Goal: Use online tool/utility: Utilize a website feature to perform a specific function

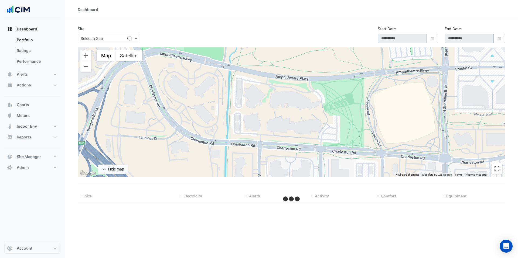
type input "**********"
select select "***"
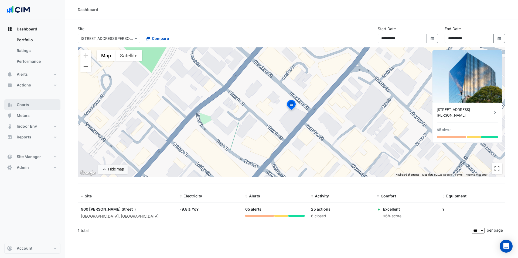
click at [39, 105] on button "Charts" at bounding box center [32, 105] width 56 height 11
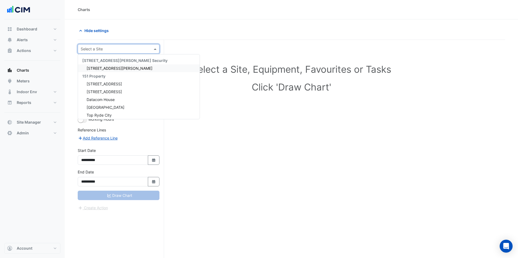
click at [119, 46] on input "text" at bounding box center [113, 49] width 65 height 6
type input "***"
click at [124, 70] on div "[STREET_ADDRESS]" at bounding box center [118, 68] width 81 height 8
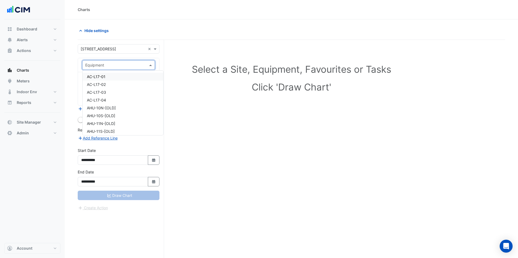
click at [107, 66] on input "text" at bounding box center [113, 66] width 56 height 6
type input "**"
click at [109, 77] on div "CH-01" at bounding box center [119, 77] width 72 height 8
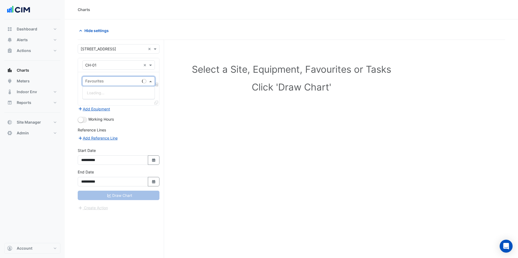
click at [108, 80] on input "text" at bounding box center [112, 82] width 54 height 6
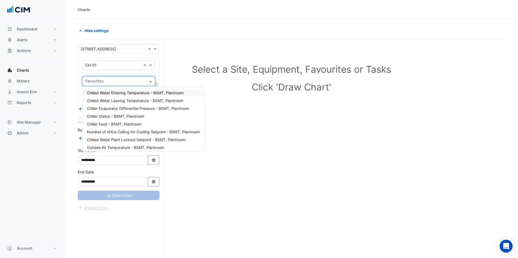
click at [145, 94] on span "Chilled Water Entering Temperature - BSMT, Plantroom" at bounding box center [135, 93] width 97 height 5
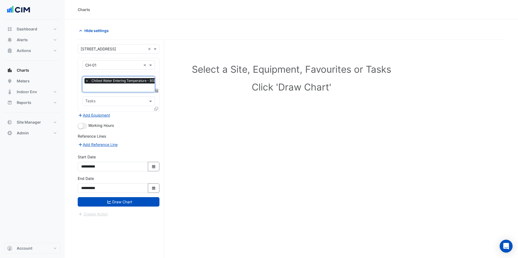
click at [131, 90] on input "text" at bounding box center [132, 88] width 94 height 6
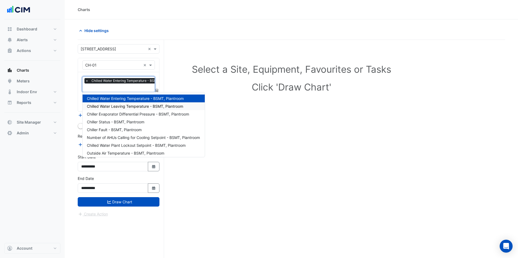
click at [129, 107] on span "Chilled Water Leaving Temperature - BSMT, Plantroom" at bounding box center [135, 106] width 96 height 5
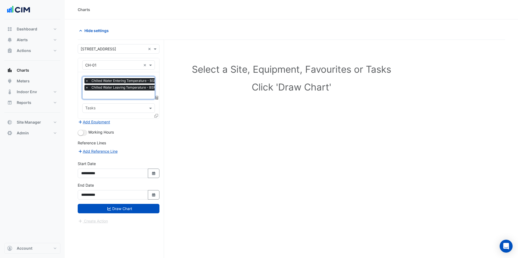
click at [129, 96] on input "text" at bounding box center [132, 96] width 94 height 6
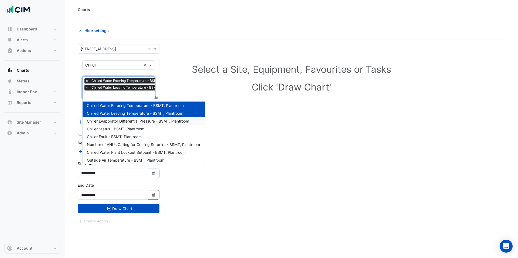
click at [129, 122] on span "Chiller Evaporator Differential Pressure - BSMT, Plantroom" at bounding box center [138, 121] width 102 height 5
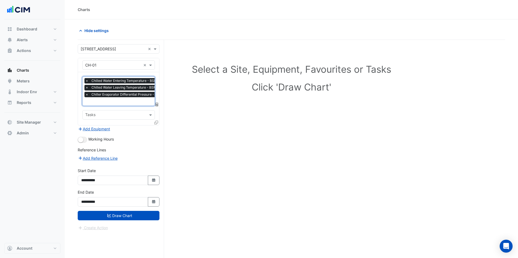
click at [118, 102] on input "text" at bounding box center [134, 102] width 99 height 6
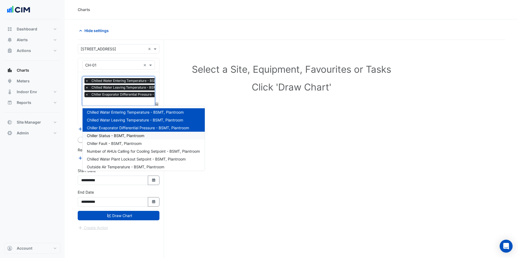
click at [118, 139] on div "Chiller Status - BSMT, Plantroom" at bounding box center [144, 136] width 122 height 8
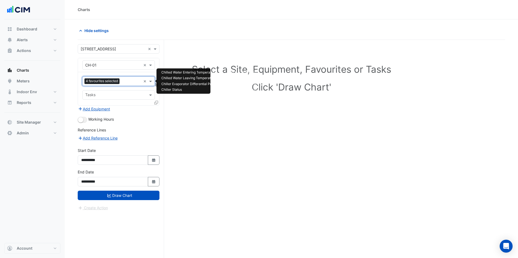
click at [127, 83] on input "text" at bounding box center [131, 82] width 19 height 6
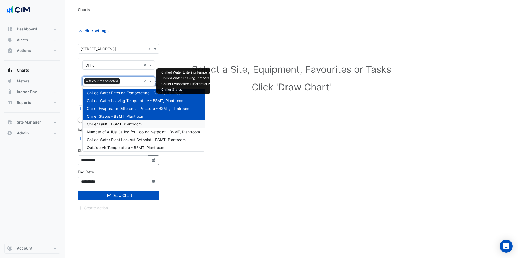
click at [127, 122] on span "Chiller Fault - BSMT, Plantroom" at bounding box center [114, 124] width 55 height 5
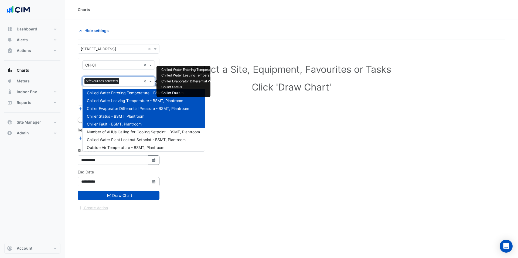
click at [128, 83] on input "text" at bounding box center [131, 82] width 20 height 6
click at [133, 129] on div "Number of AHUs Calling for Cooling Setpoint - BSMT, Plantroom" at bounding box center [144, 132] width 122 height 8
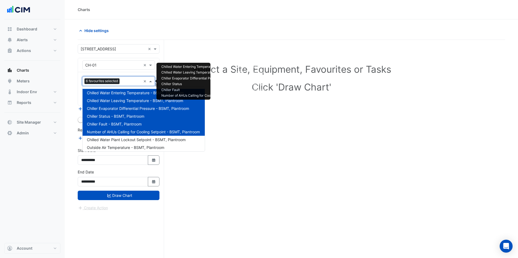
click at [128, 81] on input "text" at bounding box center [131, 82] width 19 height 6
click at [133, 133] on span "Number of AHUs Calling for Cooling Setpoint - BSMT, Plantroom" at bounding box center [143, 132] width 113 height 5
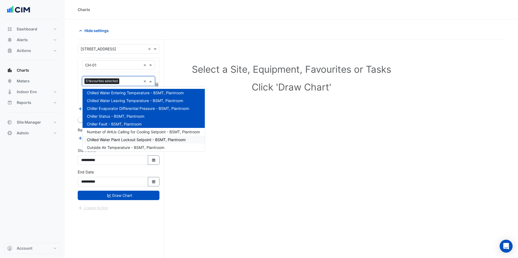
click at [133, 138] on span "Chilled Water Plant Lockout Setpoint - BSMT, Plantroom" at bounding box center [136, 140] width 99 height 5
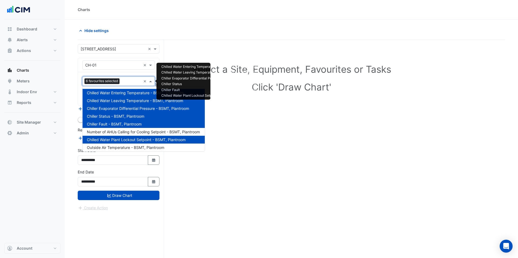
click at [126, 79] on input "text" at bounding box center [131, 82] width 19 height 6
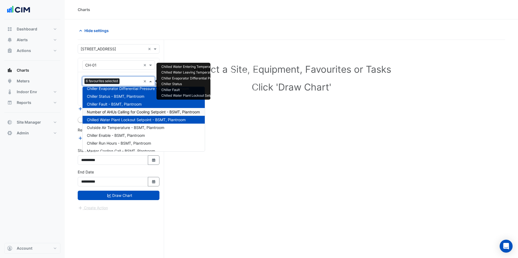
scroll to position [26, 0]
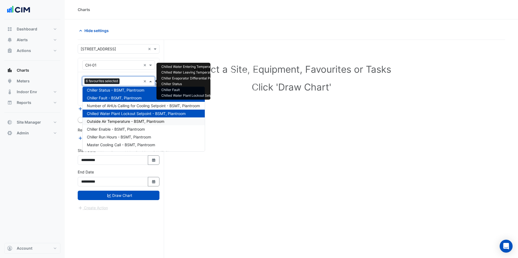
click at [121, 122] on span "Outside Air Temperature - BSMT, Plantroom" at bounding box center [125, 121] width 77 height 5
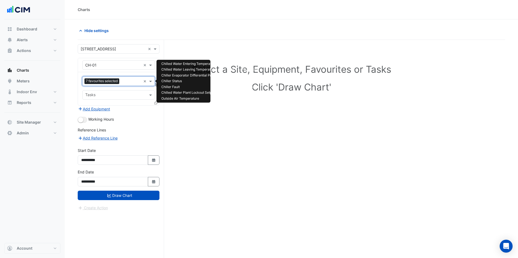
click at [126, 81] on input "text" at bounding box center [131, 82] width 20 height 6
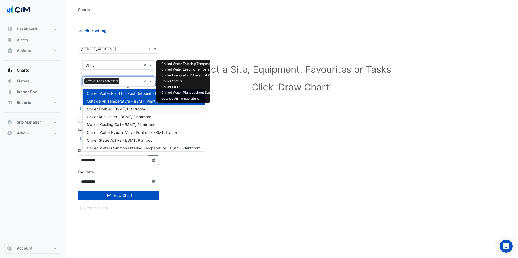
scroll to position [57, 0]
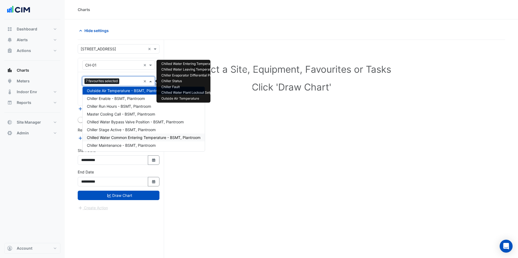
click at [124, 137] on span "Chilled Water Common Entering Temperature - BSMT, Plantroom" at bounding box center [144, 137] width 114 height 5
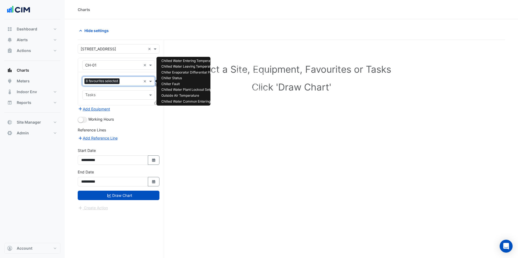
click at [124, 85] on div "8 favourites selected" at bounding box center [112, 81] width 59 height 8
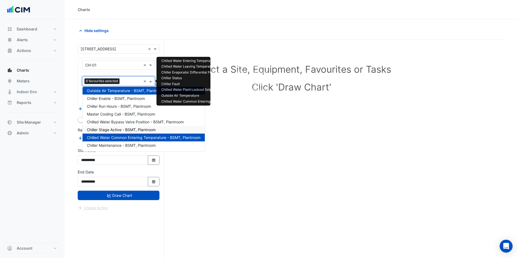
click at [124, 130] on span "Chiller Stage Active - BSMT, Plantroom" at bounding box center [121, 130] width 69 height 5
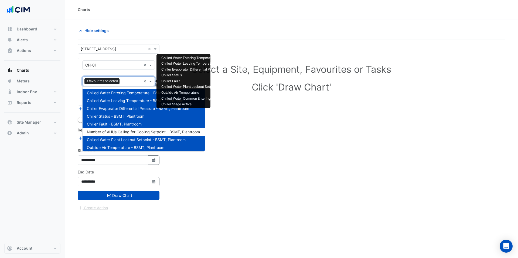
click at [126, 81] on input "text" at bounding box center [131, 82] width 19 height 6
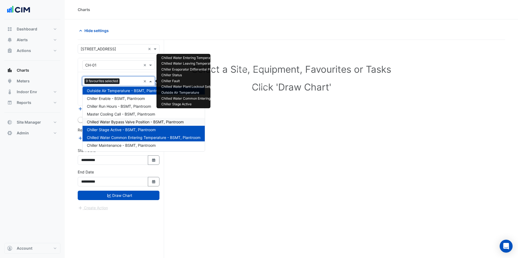
click at [126, 123] on span "Chilled Water Bypass Valve Position - BSMT, Plantroom" at bounding box center [135, 122] width 97 height 5
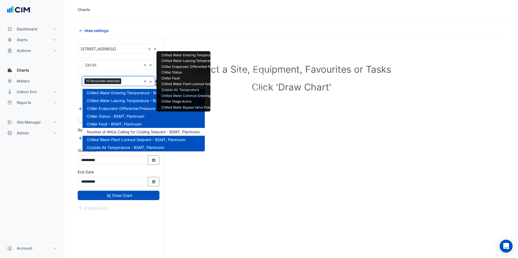
click at [127, 83] on input "text" at bounding box center [132, 82] width 18 height 6
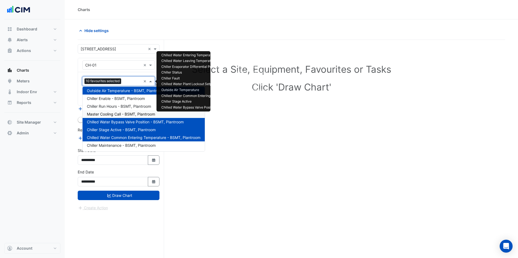
click at [129, 113] on span "Master Cooling Call - BSMT, Plantroom" at bounding box center [121, 114] width 68 height 5
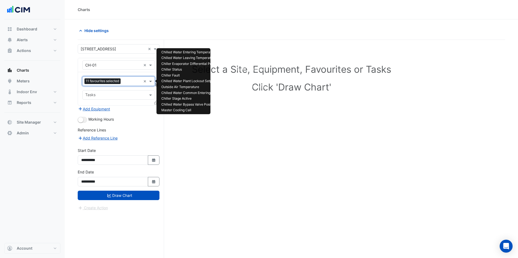
click at [128, 84] on input "text" at bounding box center [132, 82] width 18 height 6
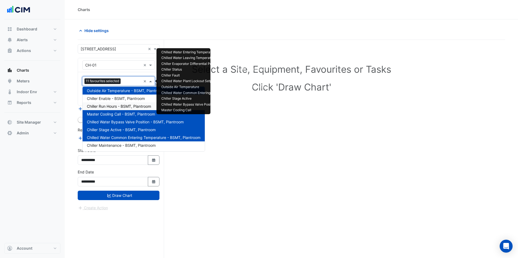
click at [125, 106] on span "Chiller Run Hours - BSMT, Plantroom" at bounding box center [119, 106] width 64 height 5
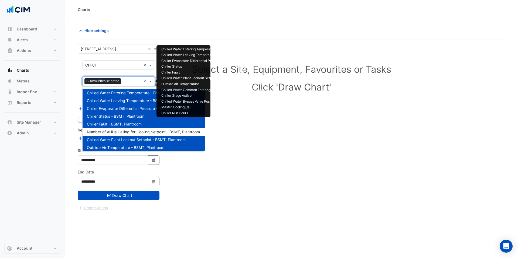
click at [130, 83] on input "text" at bounding box center [132, 82] width 18 height 6
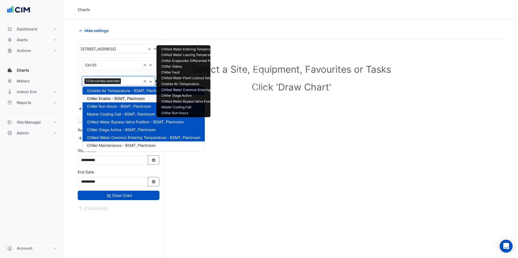
click at [127, 99] on span "Chiller Enable - BSMT, Plantroom" at bounding box center [116, 98] width 58 height 5
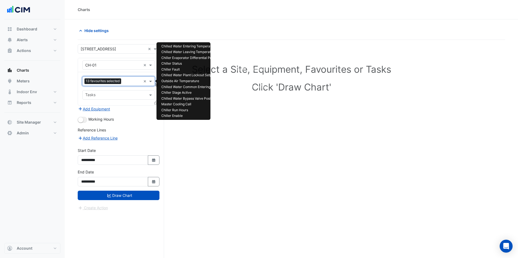
click at [127, 83] on input "text" at bounding box center [132, 82] width 18 height 6
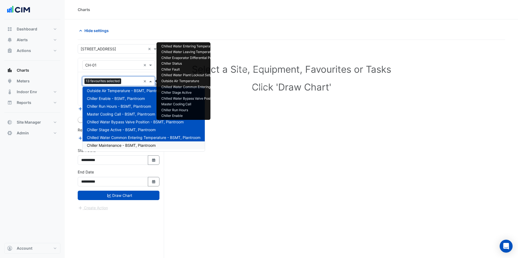
click at [122, 147] on span "Chiller Maintenance - BSMT, Plantroom" at bounding box center [121, 145] width 69 height 5
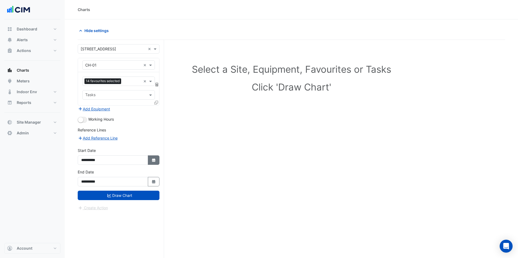
click at [156, 161] on button "Select Date" at bounding box center [154, 160] width 12 height 9
select select "*"
select select "****"
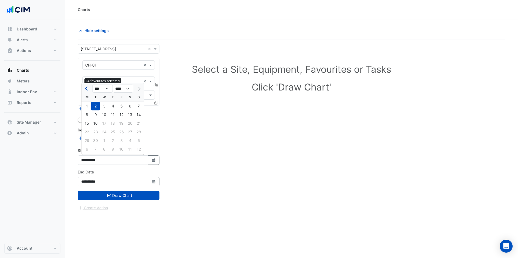
click at [190, 101] on div "Select a Site, Equipment, Favourites or Tasks Click 'Draw Chart'" at bounding box center [291, 79] width 421 height 66
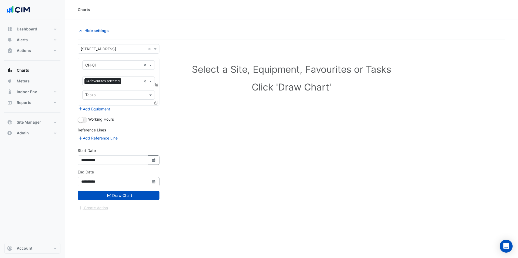
click at [156, 101] on icon at bounding box center [156, 103] width 4 height 4
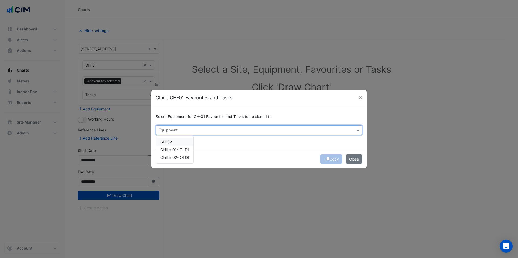
click at [170, 133] on input "text" at bounding box center [256, 131] width 194 height 6
click at [172, 140] on div "CH-02" at bounding box center [174, 142] width 37 height 8
click at [262, 151] on div "Copy Close" at bounding box center [258, 159] width 215 height 18
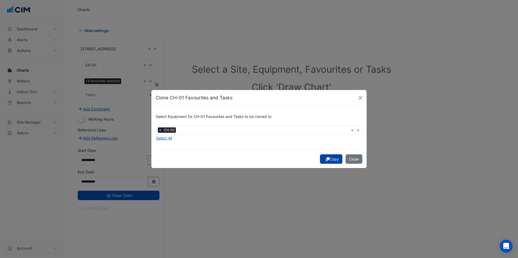
click at [327, 156] on button "Copy" at bounding box center [331, 159] width 22 height 9
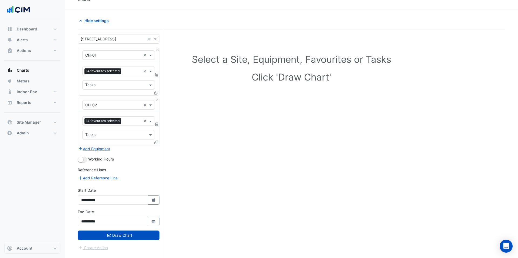
scroll to position [10, 0]
click at [150, 201] on button "Select Date" at bounding box center [154, 200] width 12 height 9
select select "*"
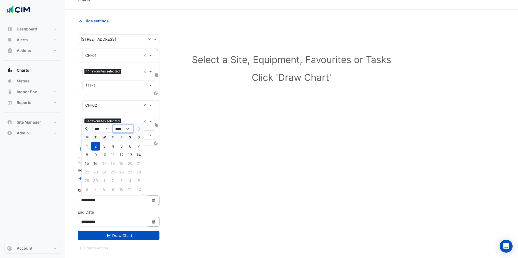
click at [124, 129] on select "**** **** **** **** **** **** **** **** **** **** ****" at bounding box center [123, 129] width 20 height 8
select select "****"
click at [113, 125] on select "**** **** **** **** **** **** **** **** **** **** ****" at bounding box center [123, 129] width 20 height 8
click at [137, 145] on div "1" at bounding box center [138, 146] width 9 height 9
type input "**********"
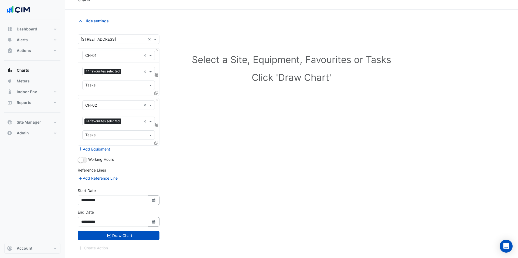
click at [159, 224] on div "**********" at bounding box center [118, 221] width 88 height 22
click at [157, 224] on button "Select Date" at bounding box center [154, 221] width 12 height 9
select select "*"
select select "****"
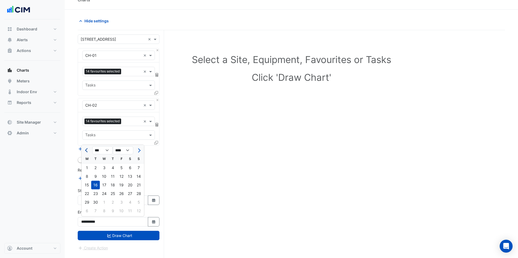
click at [85, 152] on button "Previous month" at bounding box center [87, 150] width 6 height 9
select select "*"
click at [136, 201] on div "31" at bounding box center [138, 202] width 9 height 9
type input "**********"
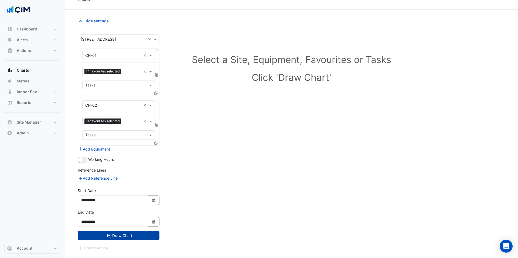
click at [136, 231] on button "Draw Chart" at bounding box center [119, 235] width 82 height 9
